Goal: Task Accomplishment & Management: Complete application form

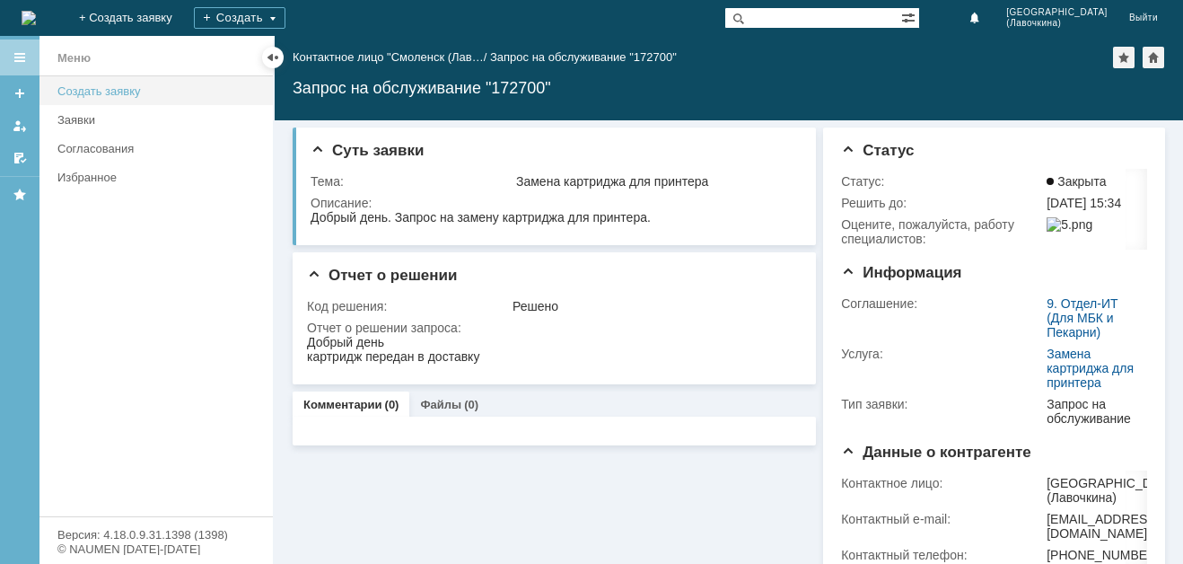
click at [104, 88] on div "Создать заявку" at bounding box center [159, 90] width 205 height 13
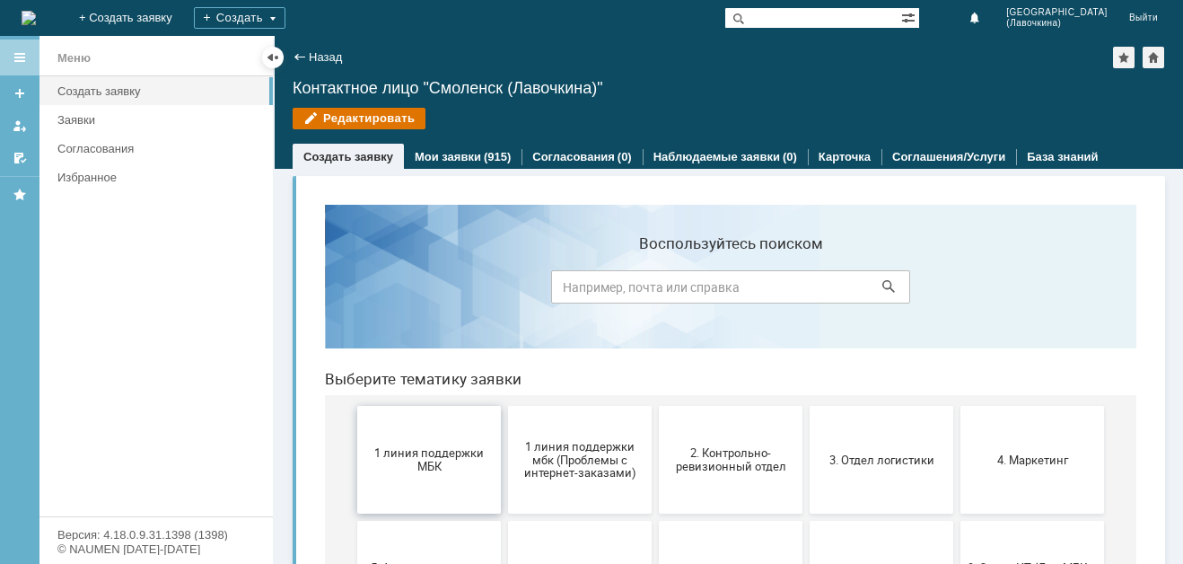
click at [433, 454] on span "1 линия поддержки МБК" at bounding box center [429, 459] width 133 height 27
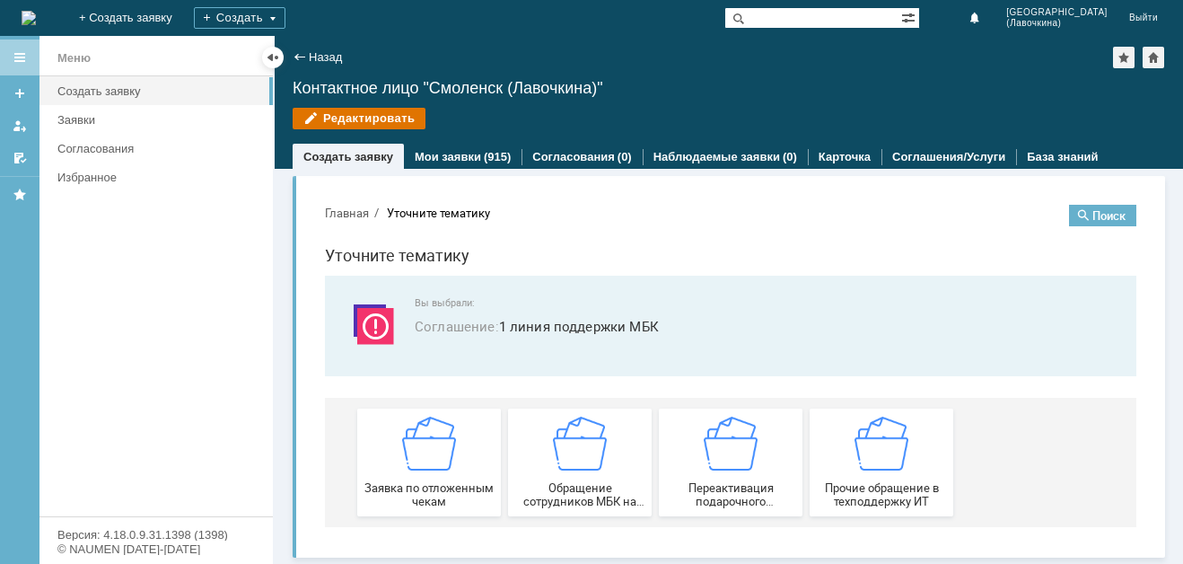
click at [433, 454] on img at bounding box center [429, 443] width 54 height 54
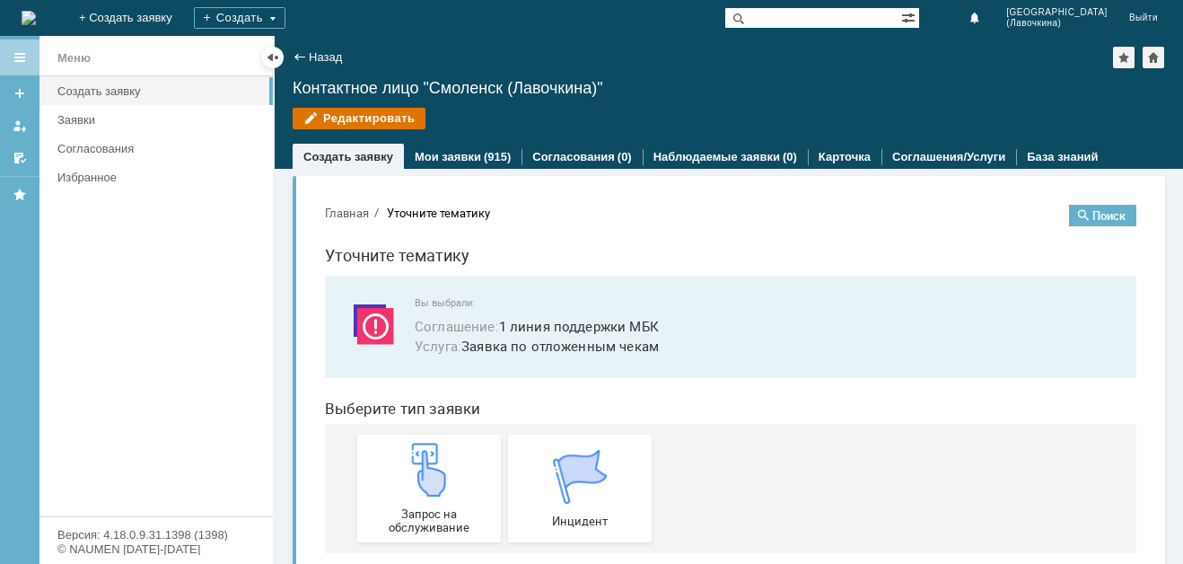
click at [433, 454] on img at bounding box center [429, 469] width 54 height 54
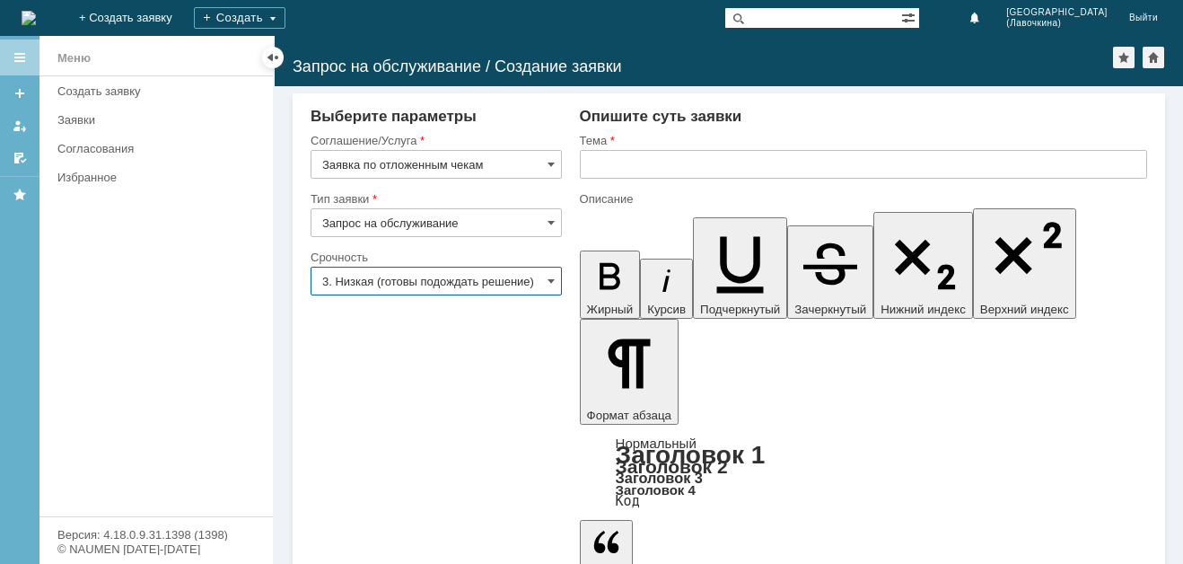
click at [510, 281] on input "3. Низкая (готовы подождать решение)" at bounding box center [436, 281] width 251 height 29
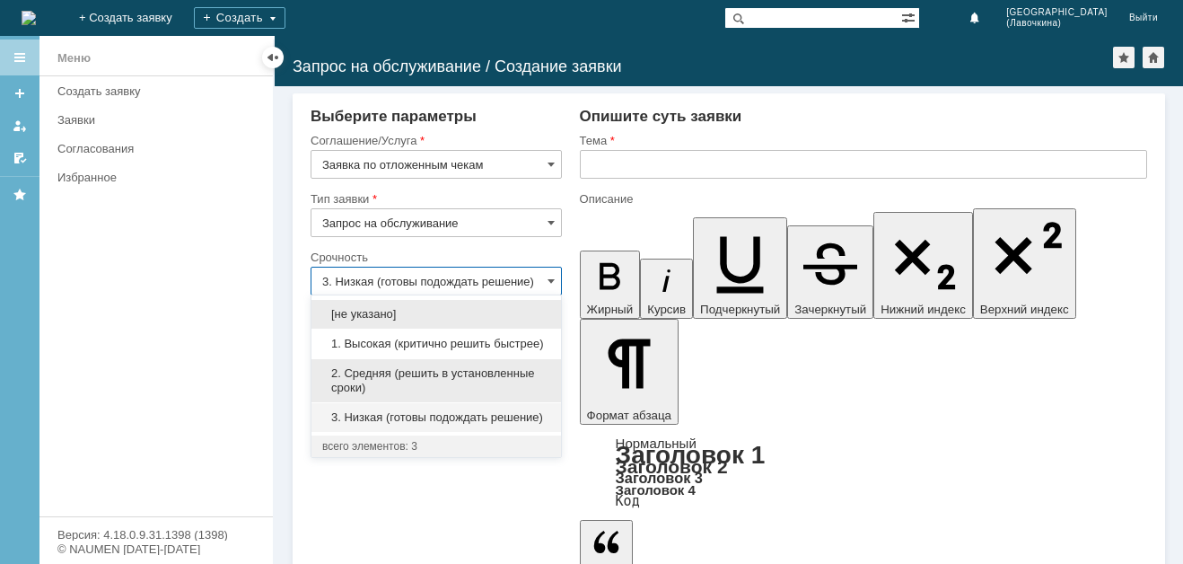
click at [412, 368] on span "2. Средняя (решить в установленные сроки)" at bounding box center [436, 380] width 228 height 29
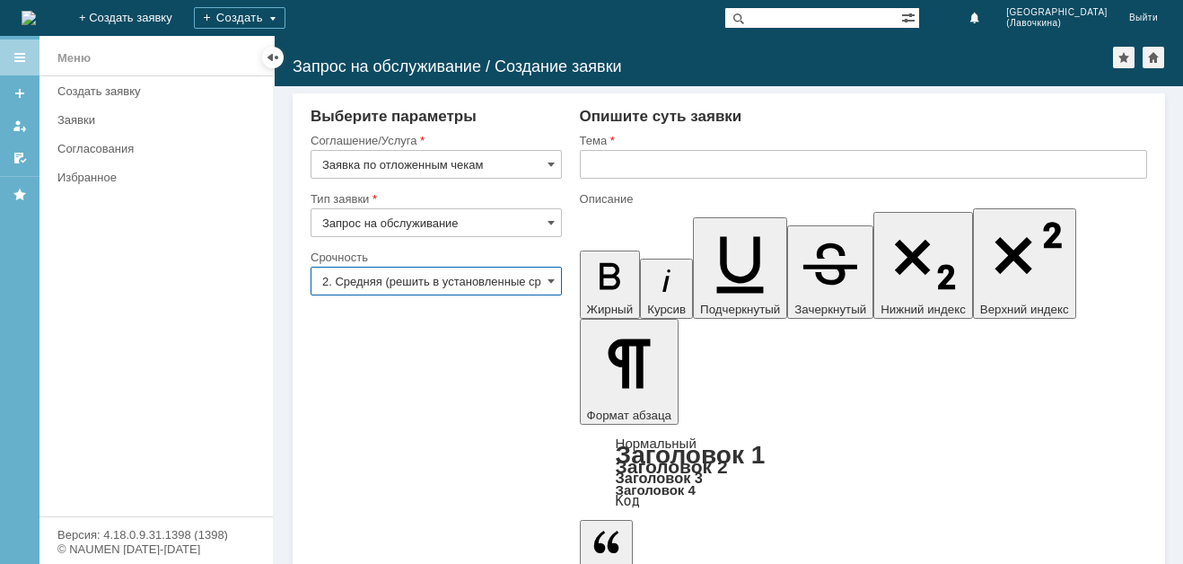
type input "2. Средняя (решить в установленные сроки)"
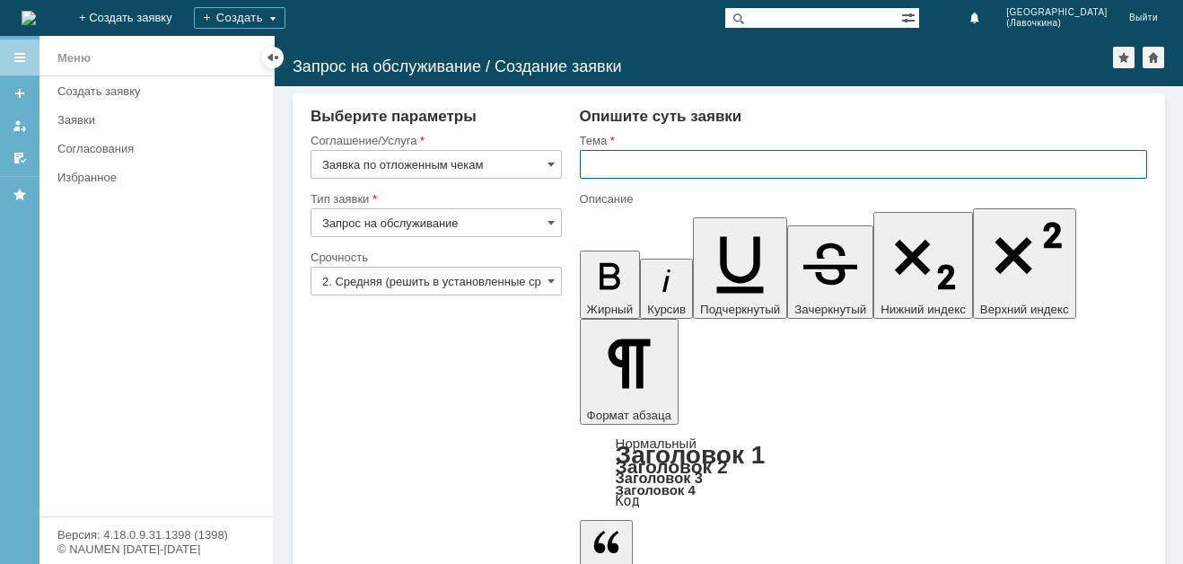
paste input "Заявка по отложенным чекам"
type input "Заявка по отложенным чекам"
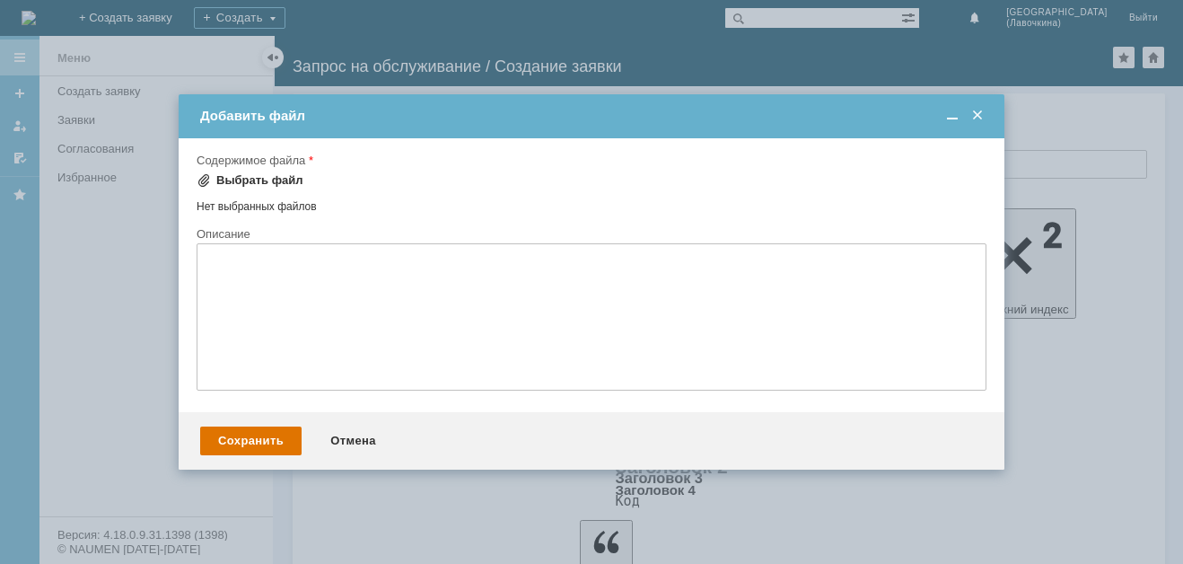
click at [285, 174] on div "Выбрать файл" at bounding box center [259, 180] width 87 height 14
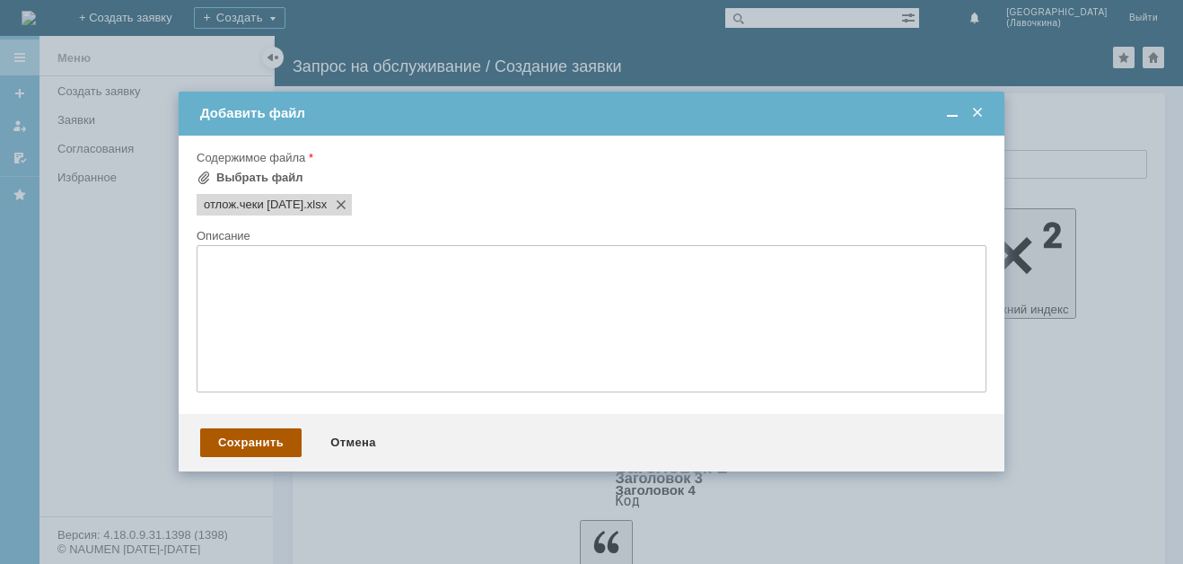
click at [246, 435] on div "Сохранить" at bounding box center [250, 442] width 101 height 29
